Goal: Go to known website: Go to known website

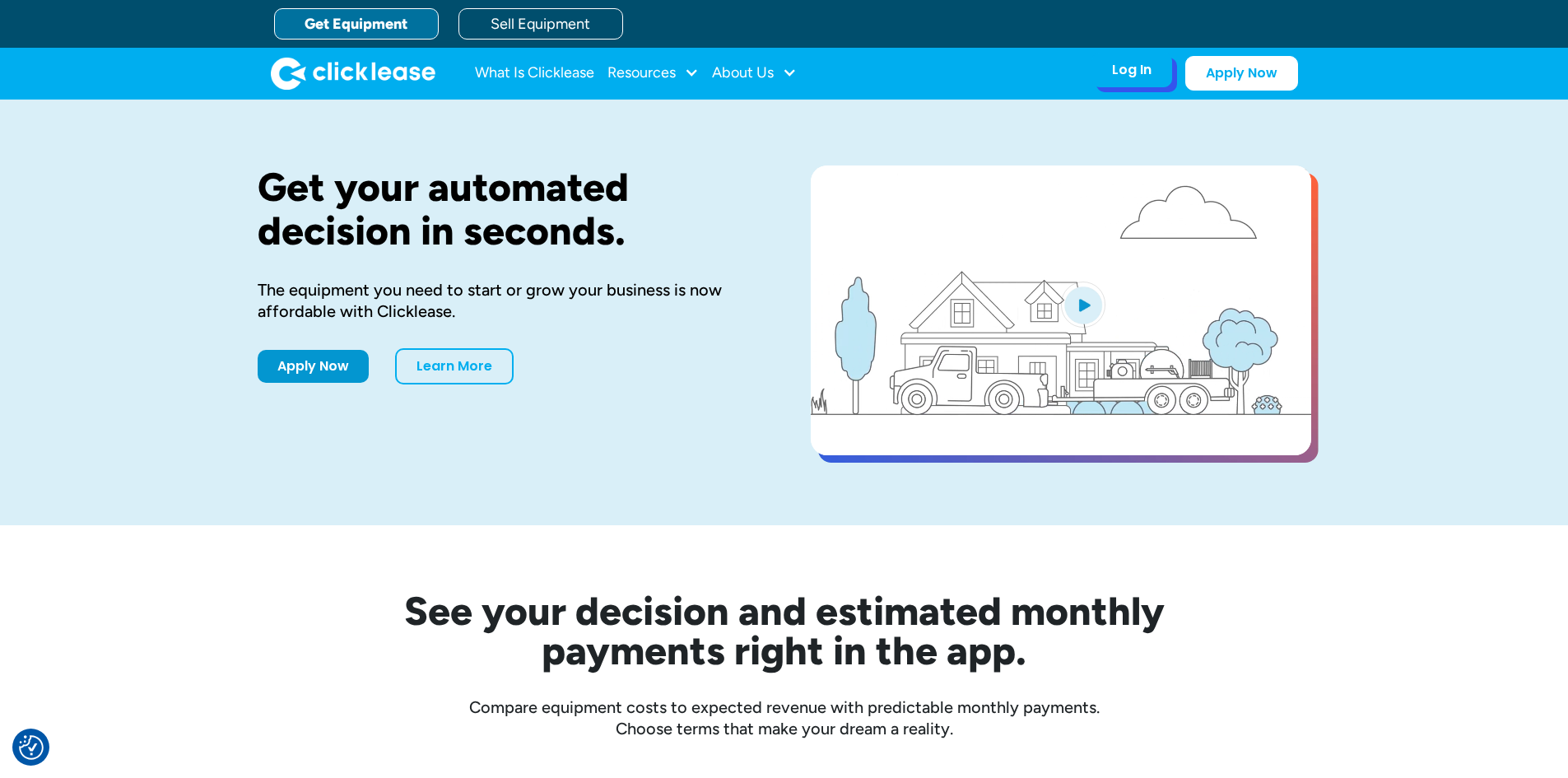
click at [1116, 69] on div "Log In" at bounding box center [1132, 70] width 39 height 17
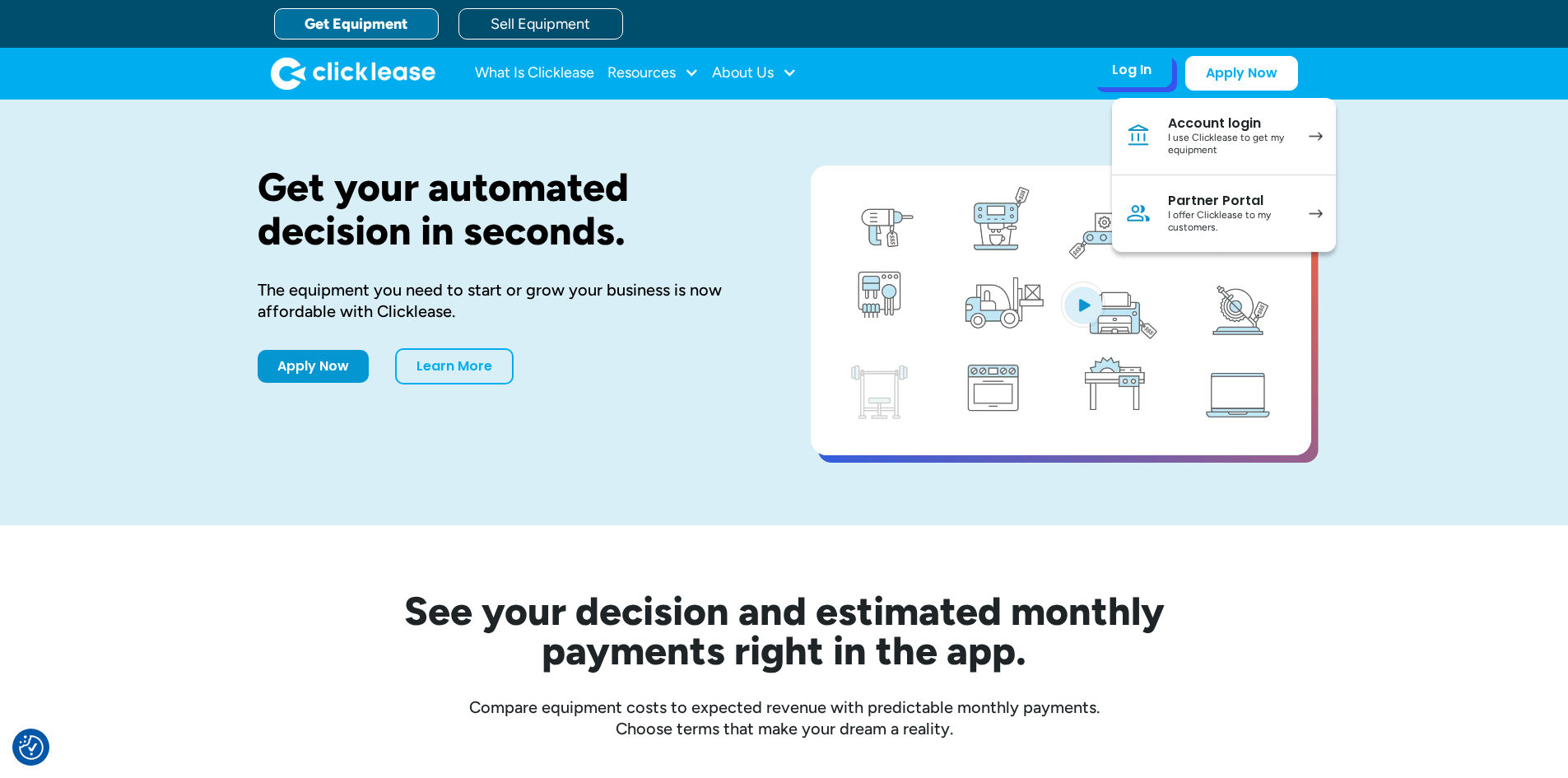
click at [1188, 209] on div "I offer Clicklease to my customers." at bounding box center [1230, 222] width 124 height 26
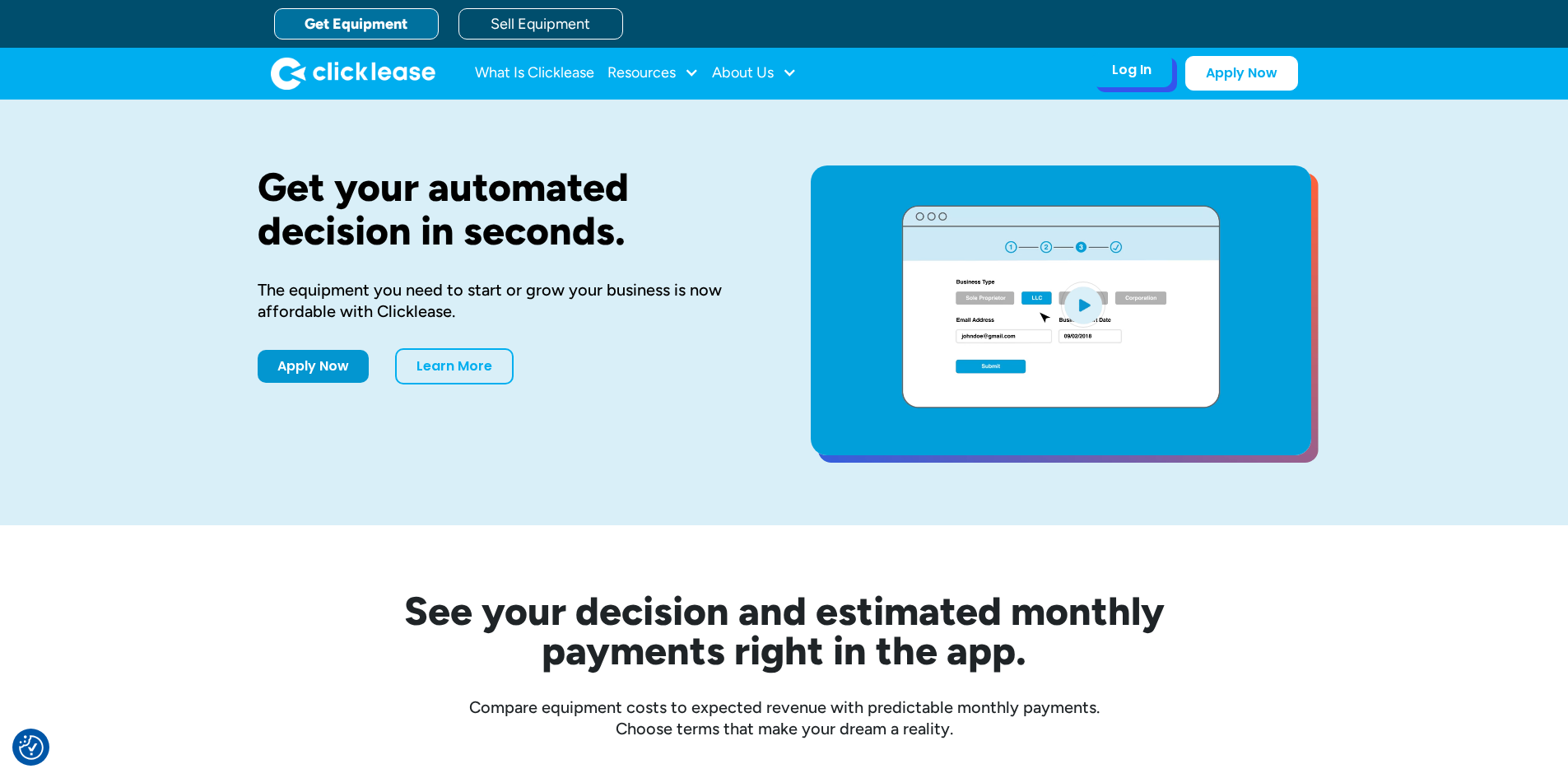
click at [1127, 68] on div "Log In" at bounding box center [1132, 70] width 39 height 17
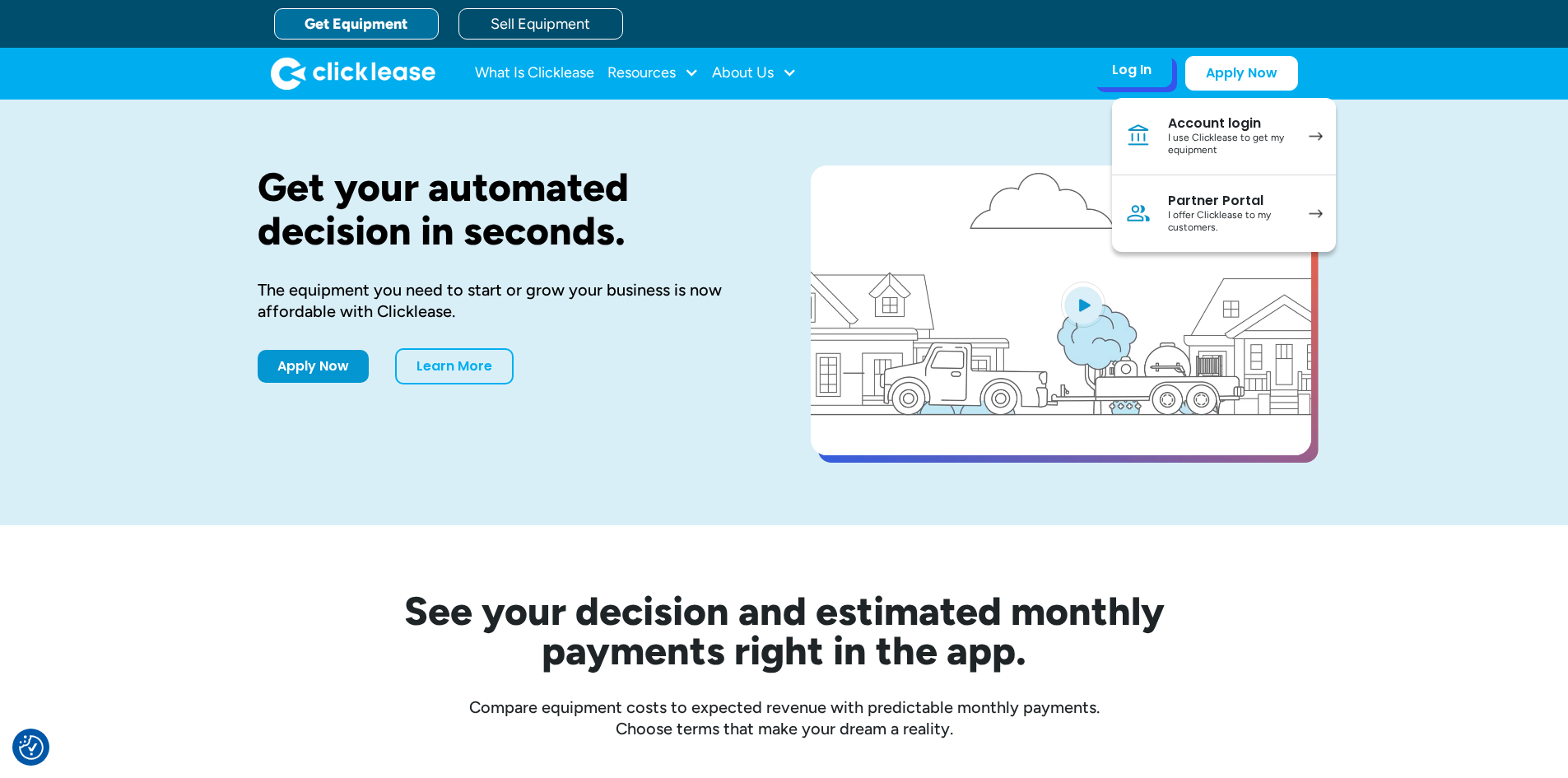
click at [1205, 213] on div "I offer Clicklease to my customers." at bounding box center [1230, 222] width 124 height 26
